Goal: Information Seeking & Learning: Understand process/instructions

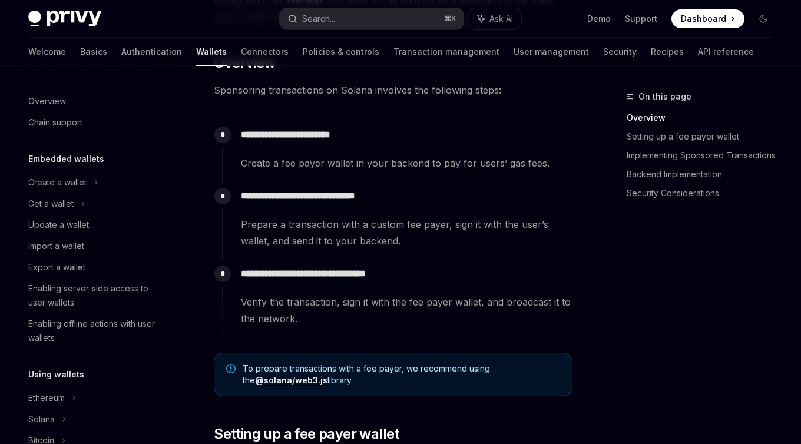
scroll to position [575, 0]
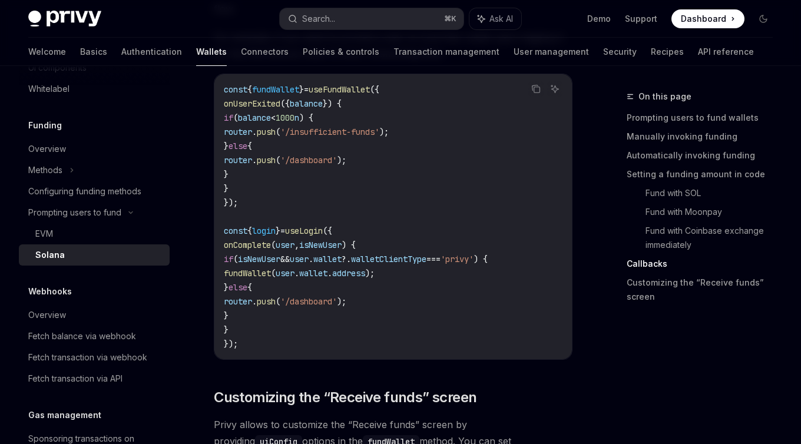
scroll to position [2182, 0]
drag, startPoint x: 303, startPoint y: 124, endPoint x: 378, endPoint y: 184, distance: 96.3
click at [378, 184] on code "const { fundWallet } = useFundWallet ({ onUserExited ({ balance }) { if ( balan…" at bounding box center [393, 218] width 339 height 269
drag, startPoint x: 370, startPoint y: 173, endPoint x: 294, endPoint y: 131, distance: 87.2
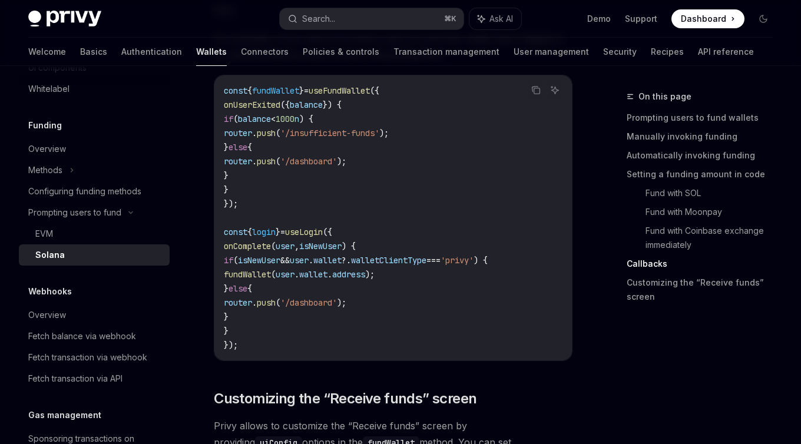
click at [294, 131] on code "const { fundWallet } = useFundWallet ({ onUserExited ({ balance }) { if ( balan…" at bounding box center [393, 218] width 339 height 269
click at [271, 124] on span "balance" at bounding box center [254, 119] width 33 height 11
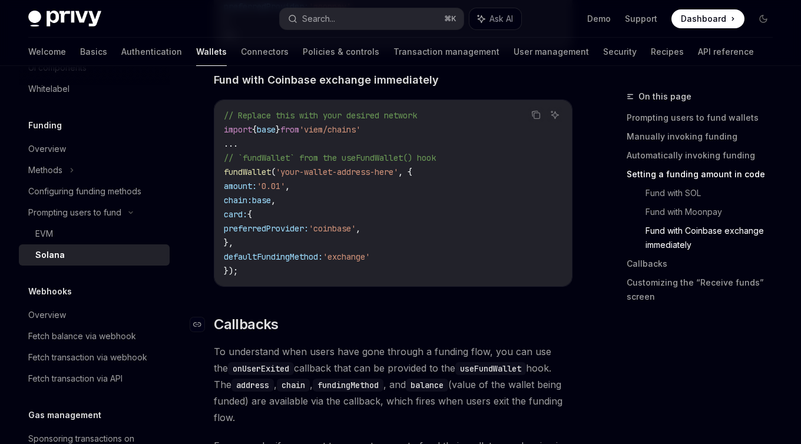
scroll to position [1761, 0]
